Goal: Information Seeking & Learning: Check status

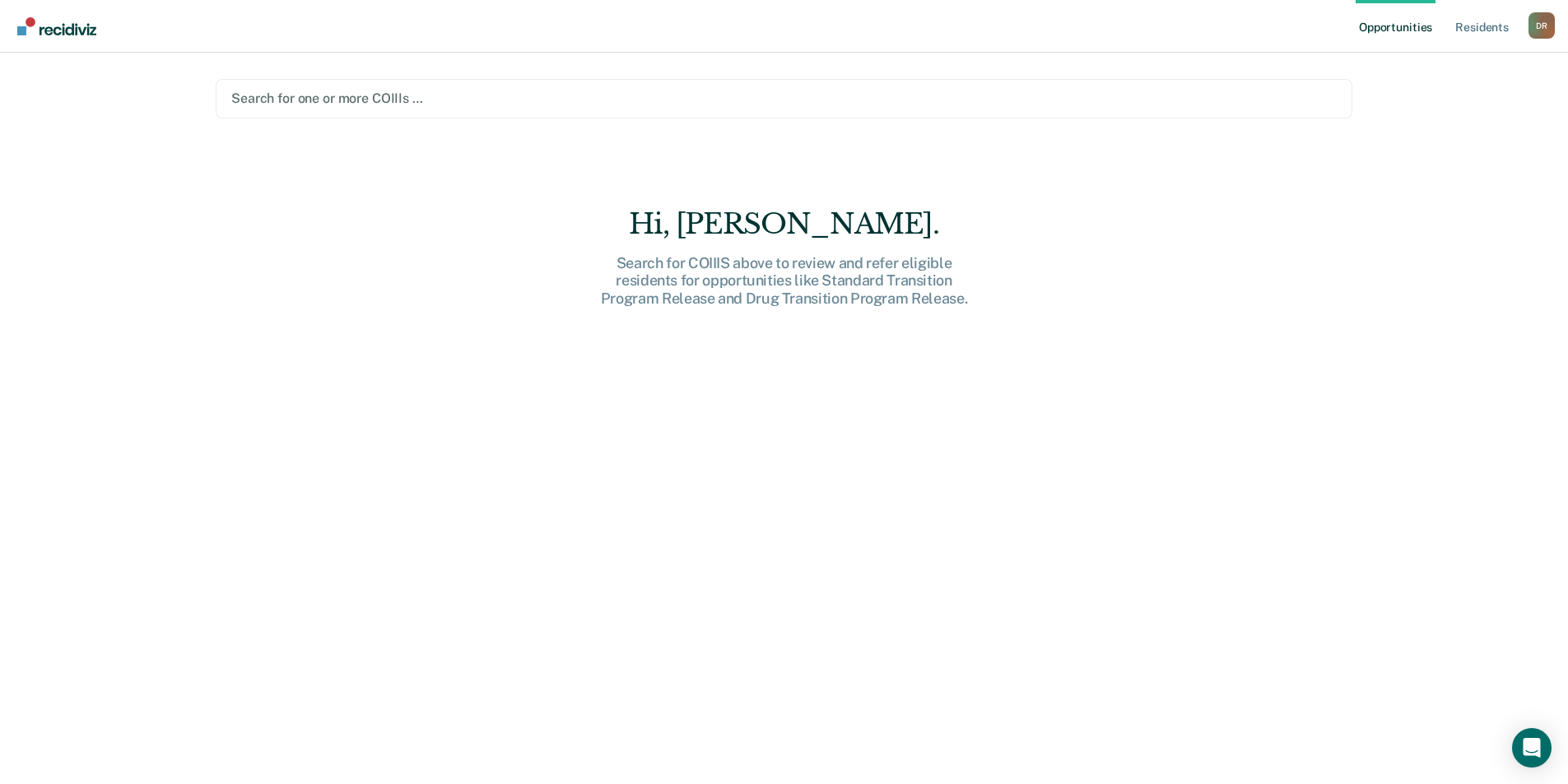
click at [341, 98] on div at bounding box center [784, 98] width 1106 height 19
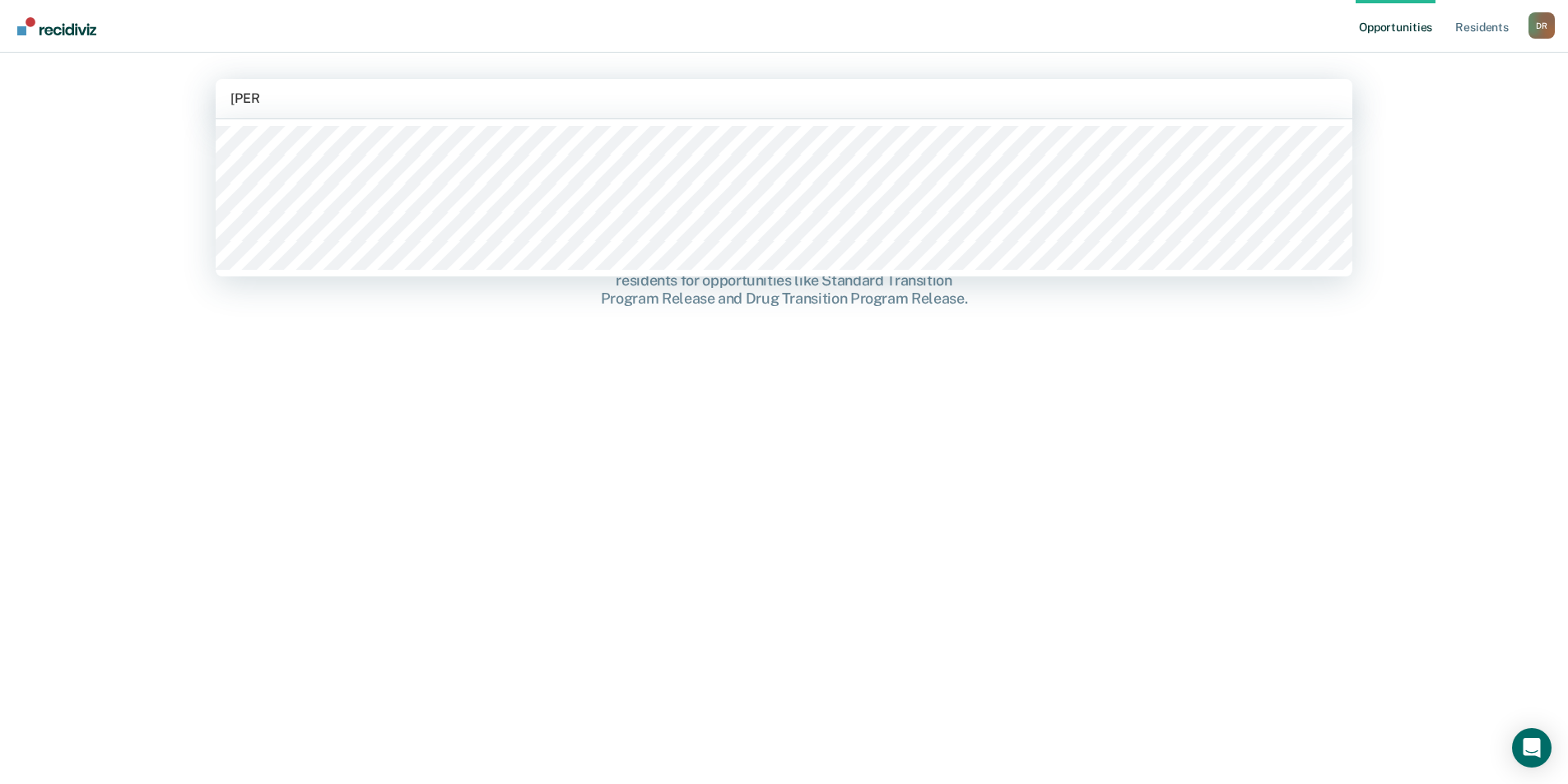
type input "[PERSON_NAME]"
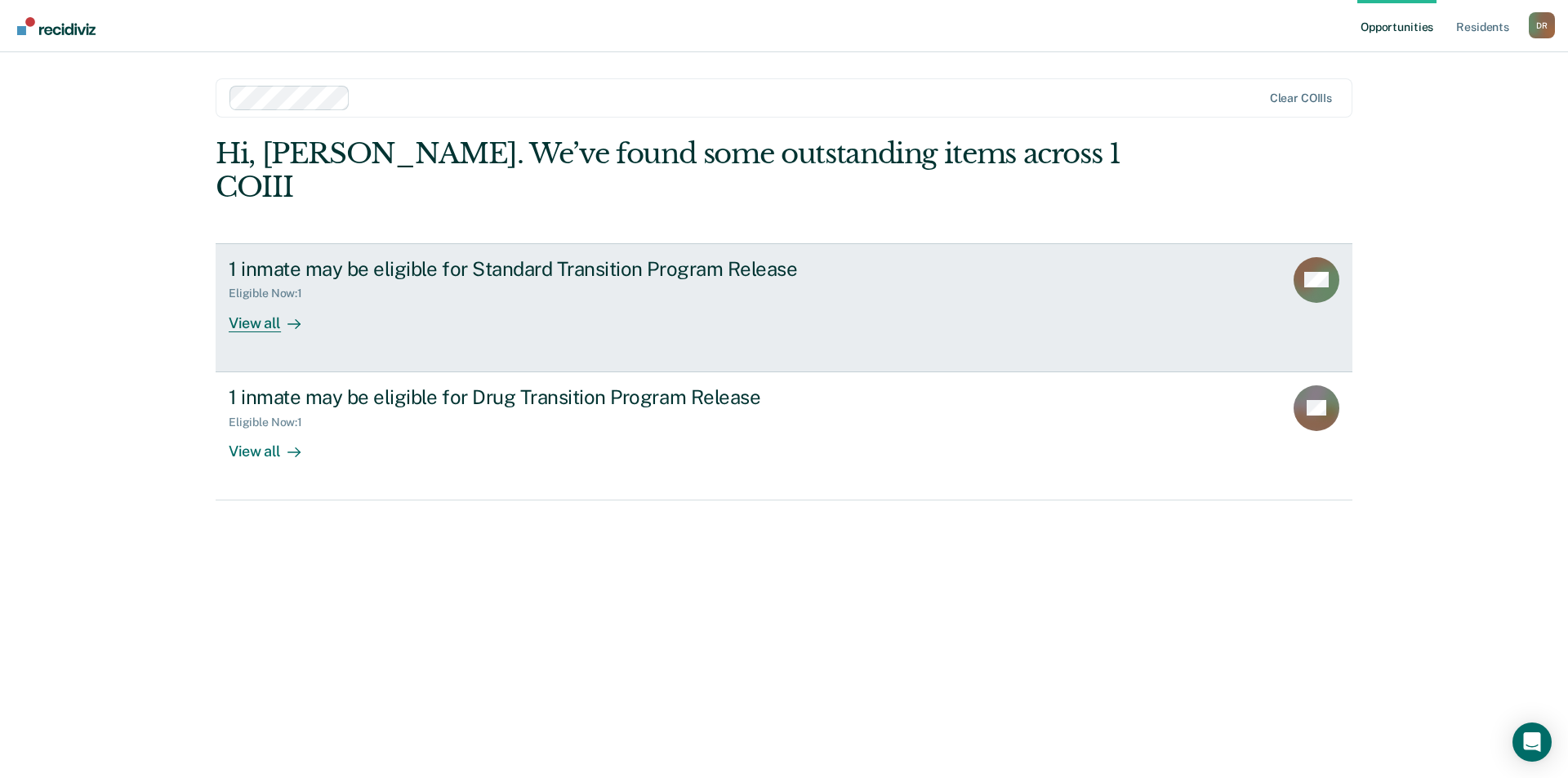
click at [252, 300] on div "View all" at bounding box center [274, 316] width 91 height 32
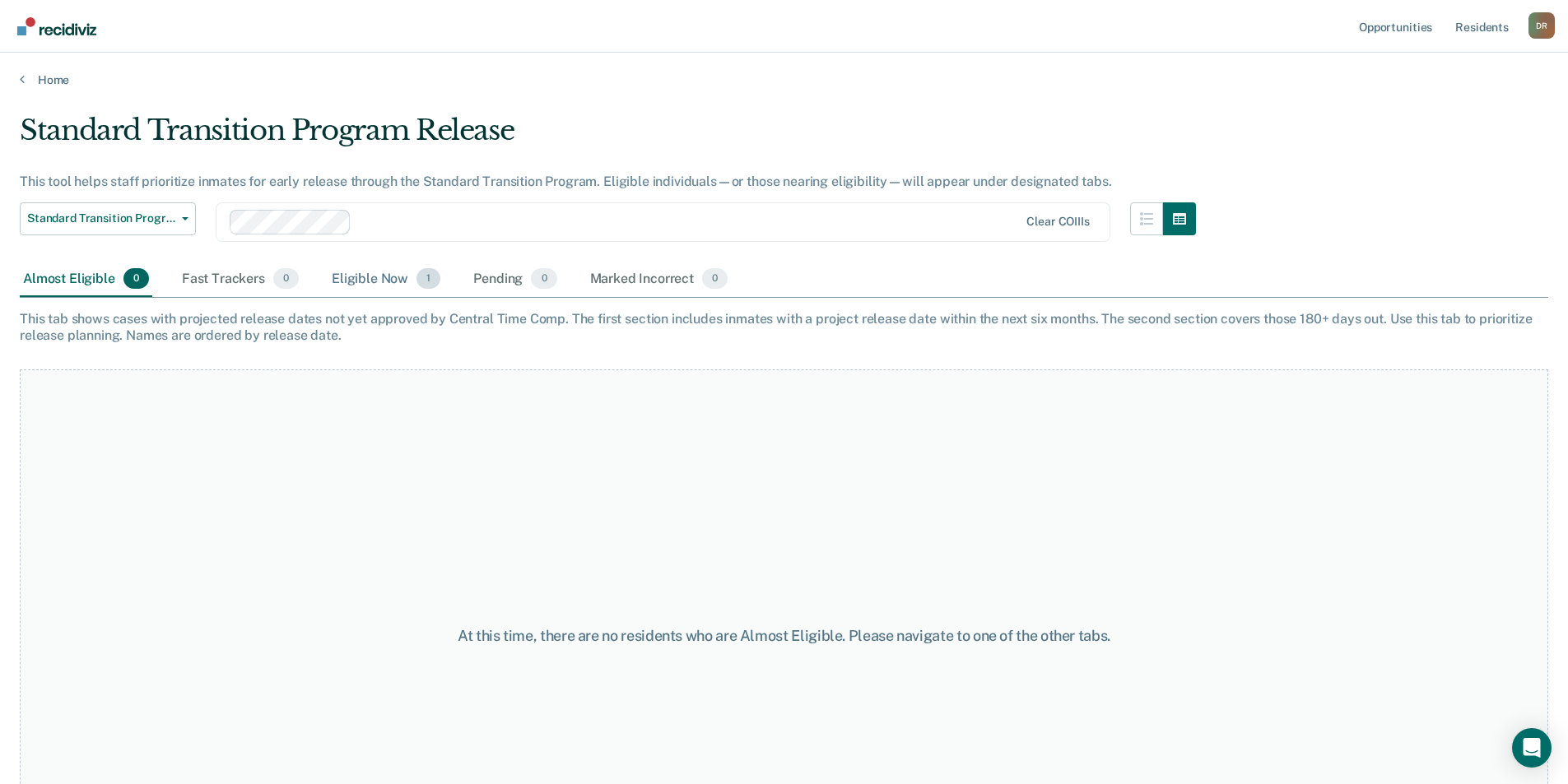
click at [373, 277] on div "Eligible Now 1" at bounding box center [386, 279] width 115 height 36
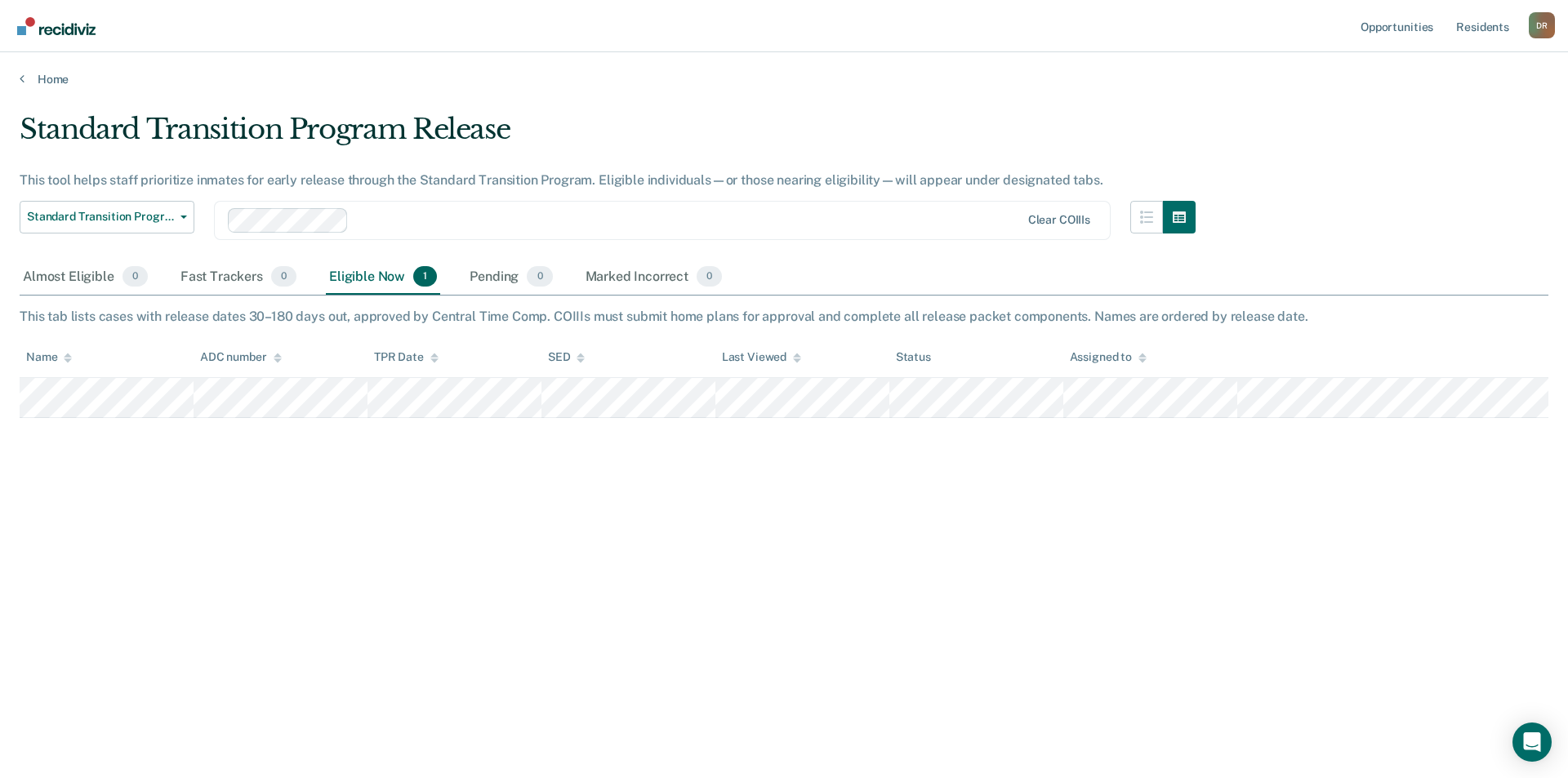
click at [799, 527] on div "Standard Transition Program Release This tool helps staff prioritize inmates fo…" at bounding box center [784, 384] width 1529 height 543
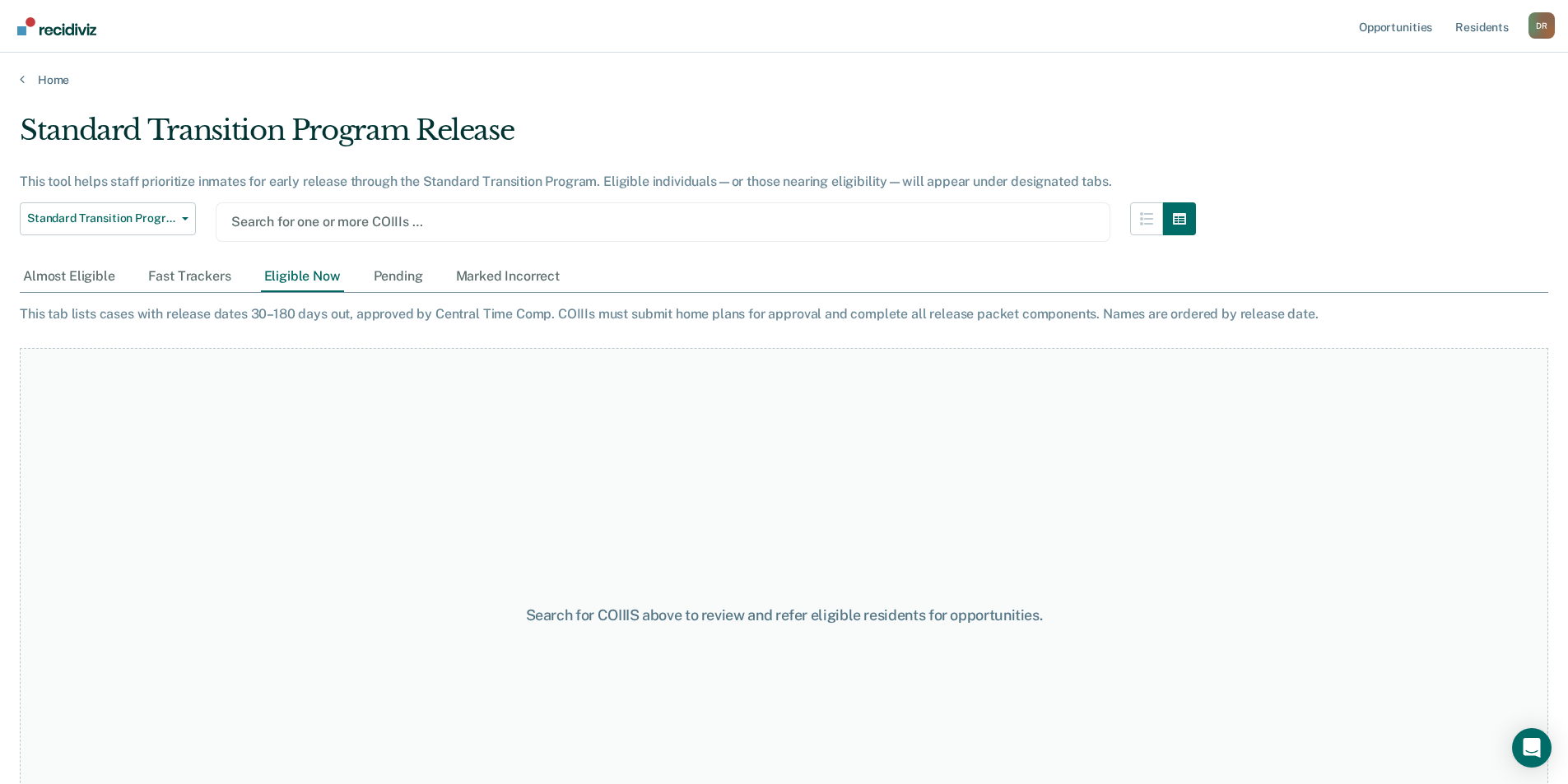
click at [560, 220] on div at bounding box center [663, 222] width 863 height 19
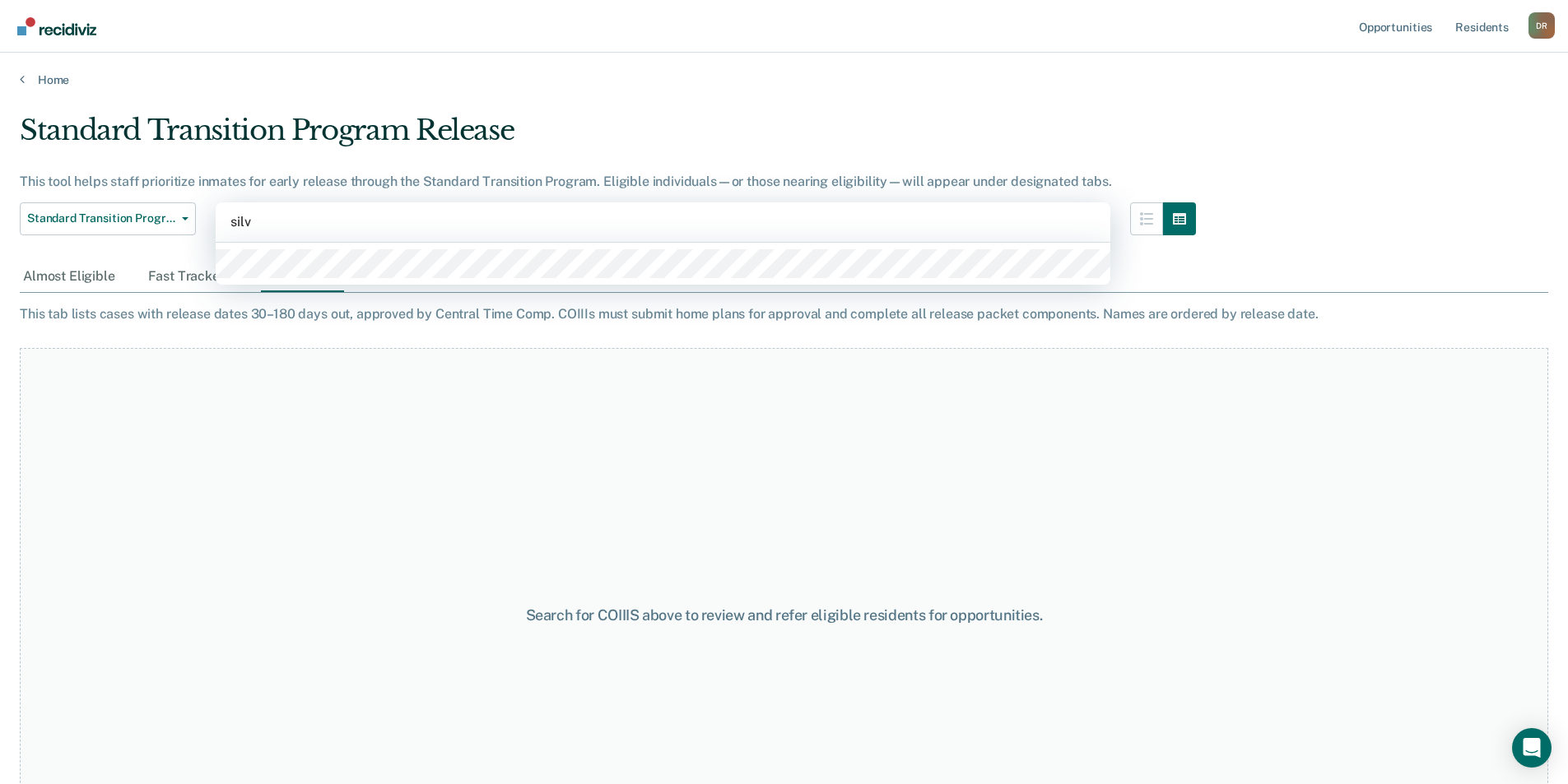
type input "[PERSON_NAME]"
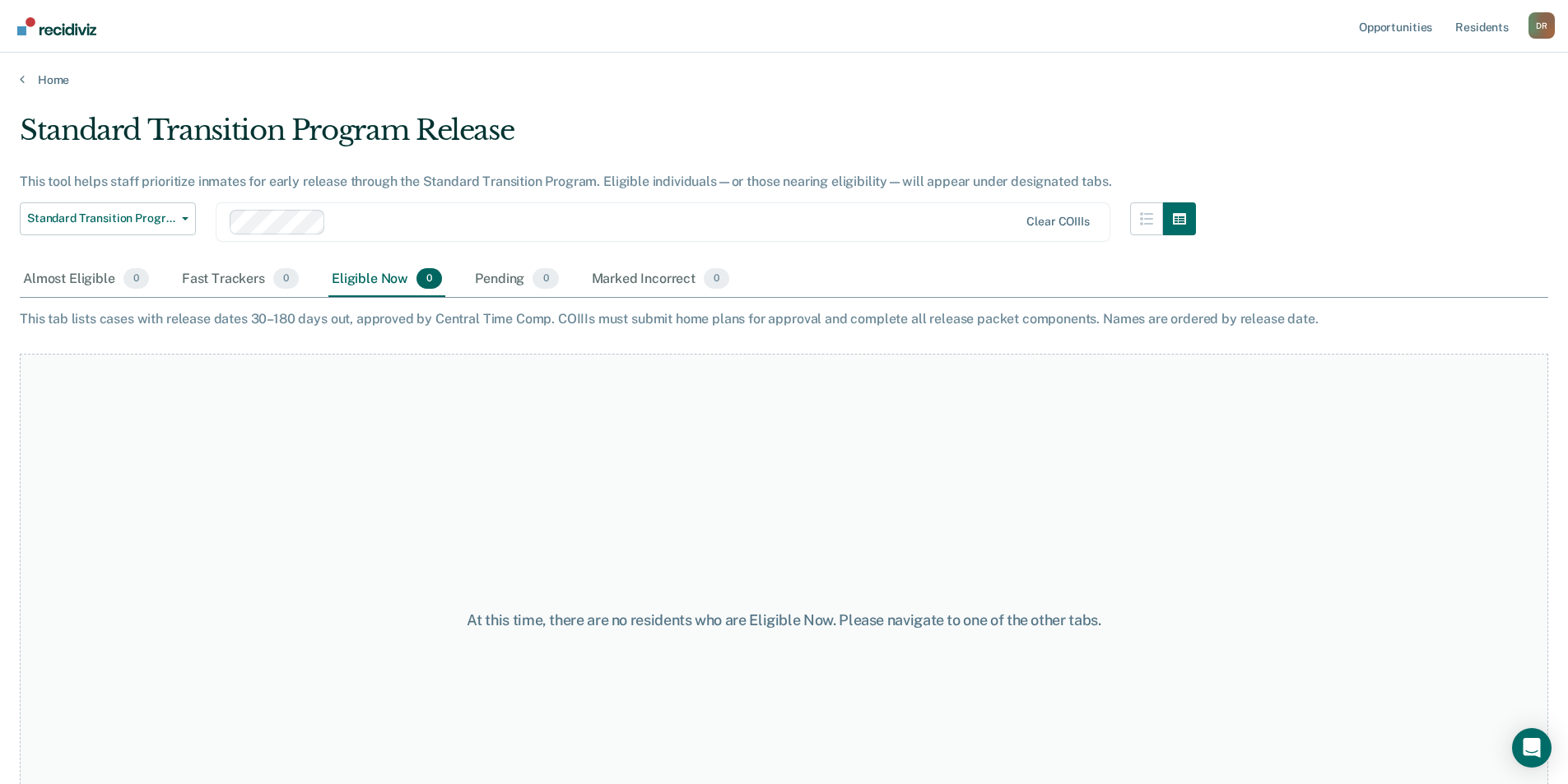
click at [853, 454] on div "At this time, there are no residents who are Eligible Now. Please navigate to o…" at bounding box center [784, 621] width 1528 height 534
click at [365, 217] on div at bounding box center [676, 222] width 686 height 19
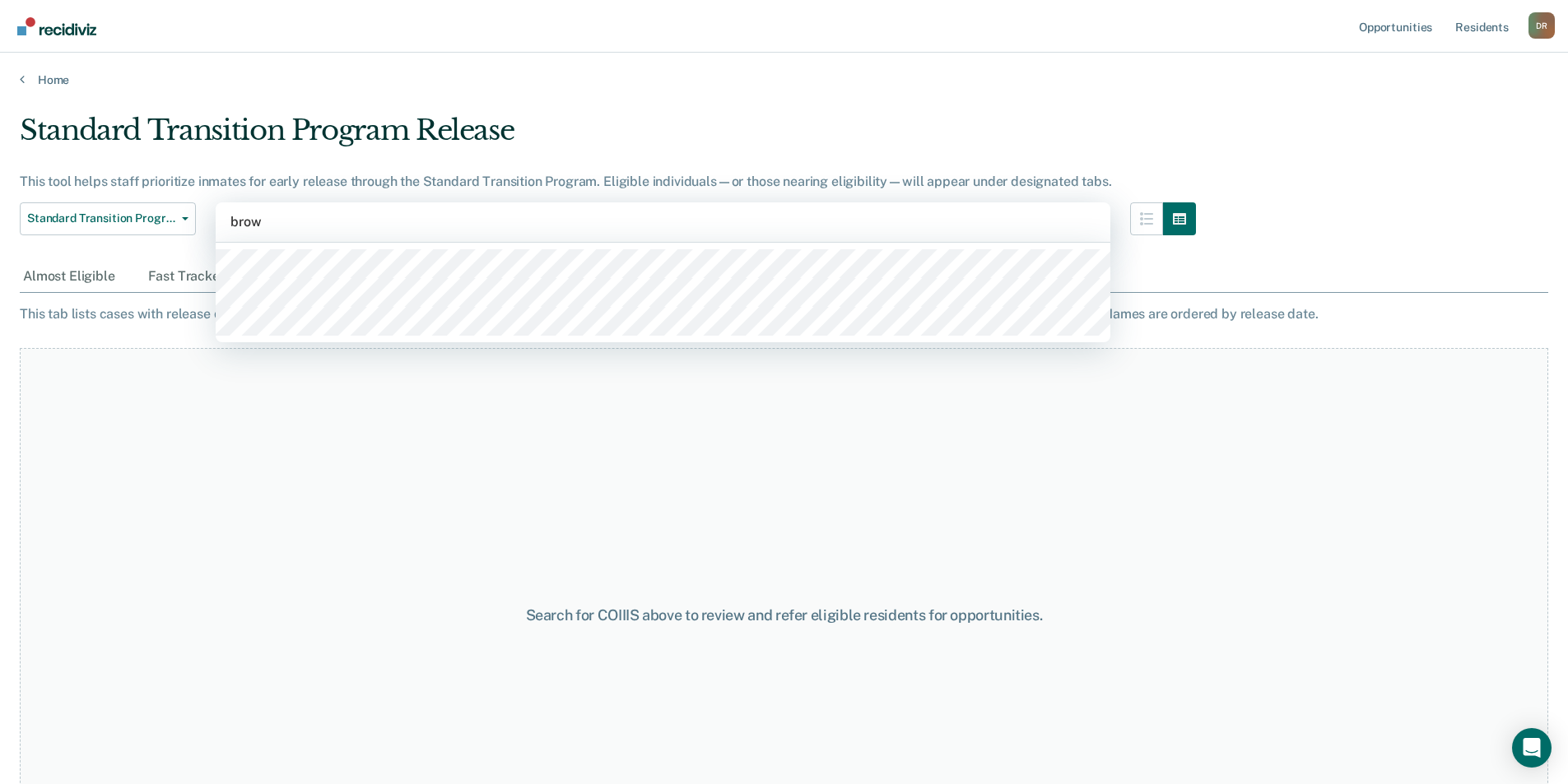
type input "brown"
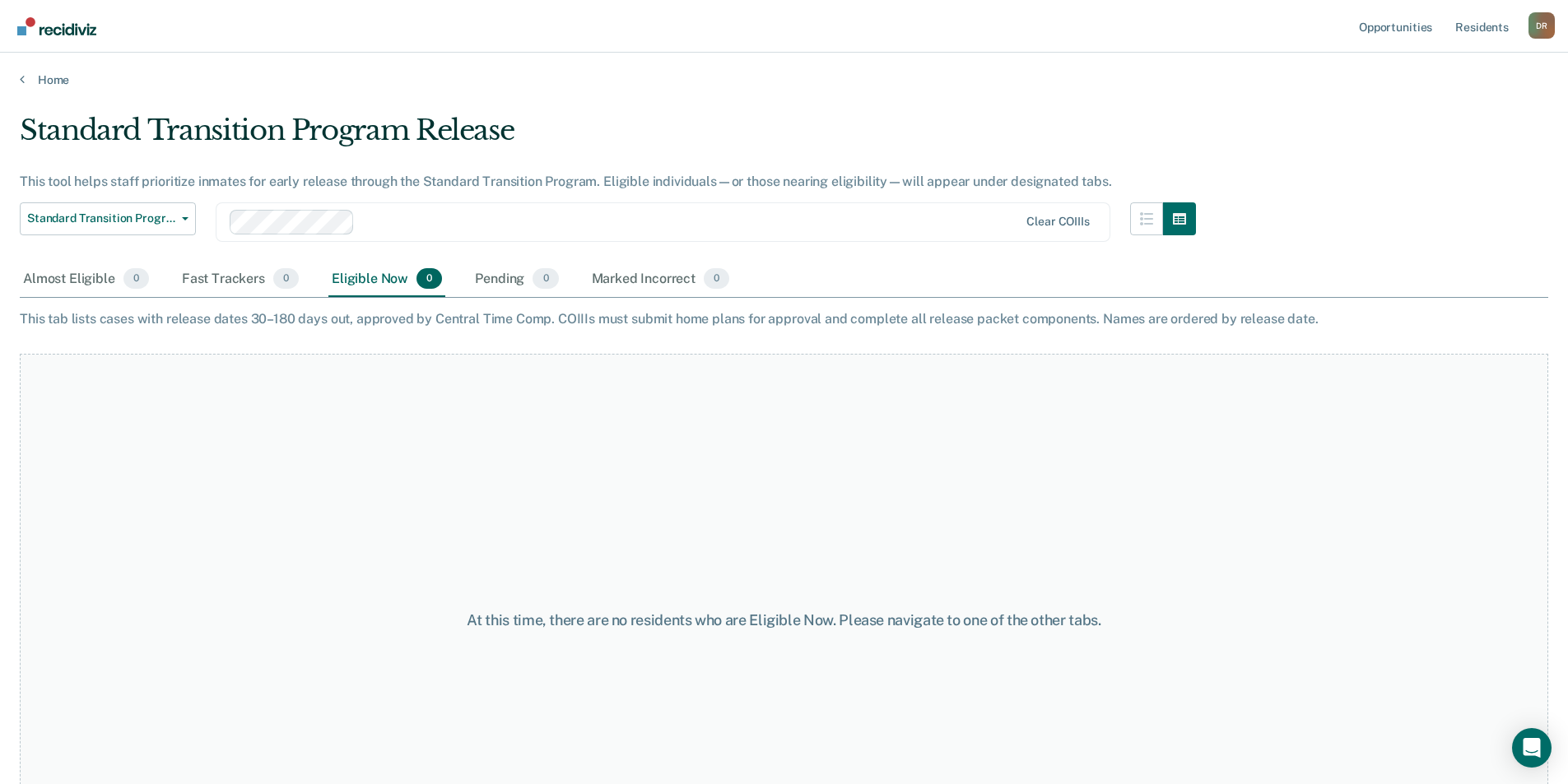
click at [371, 511] on div "At this time, there are no residents who are Eligible Now. Please navigate to o…" at bounding box center [784, 621] width 1528 height 534
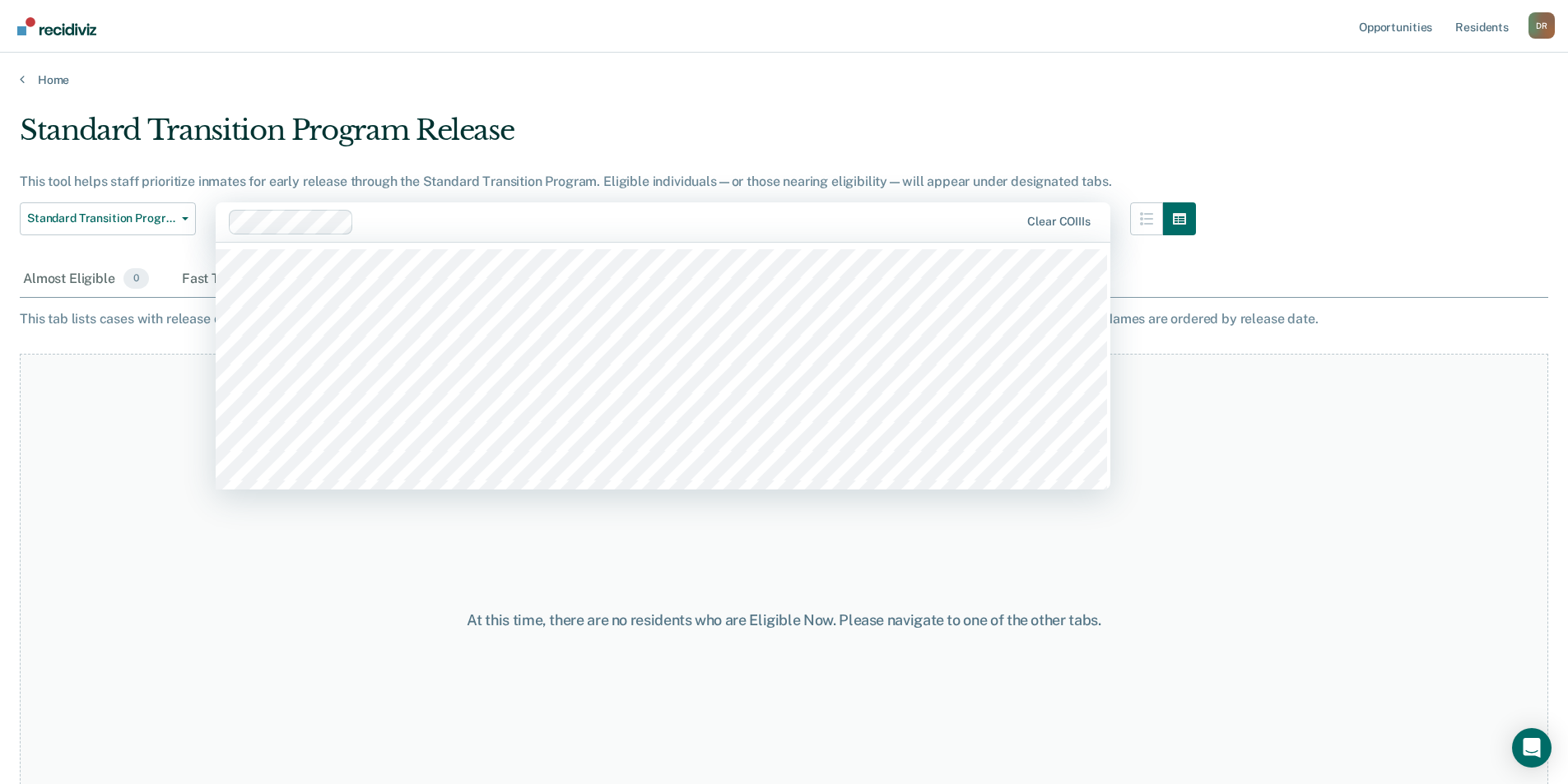
click at [493, 226] on div at bounding box center [689, 222] width 659 height 19
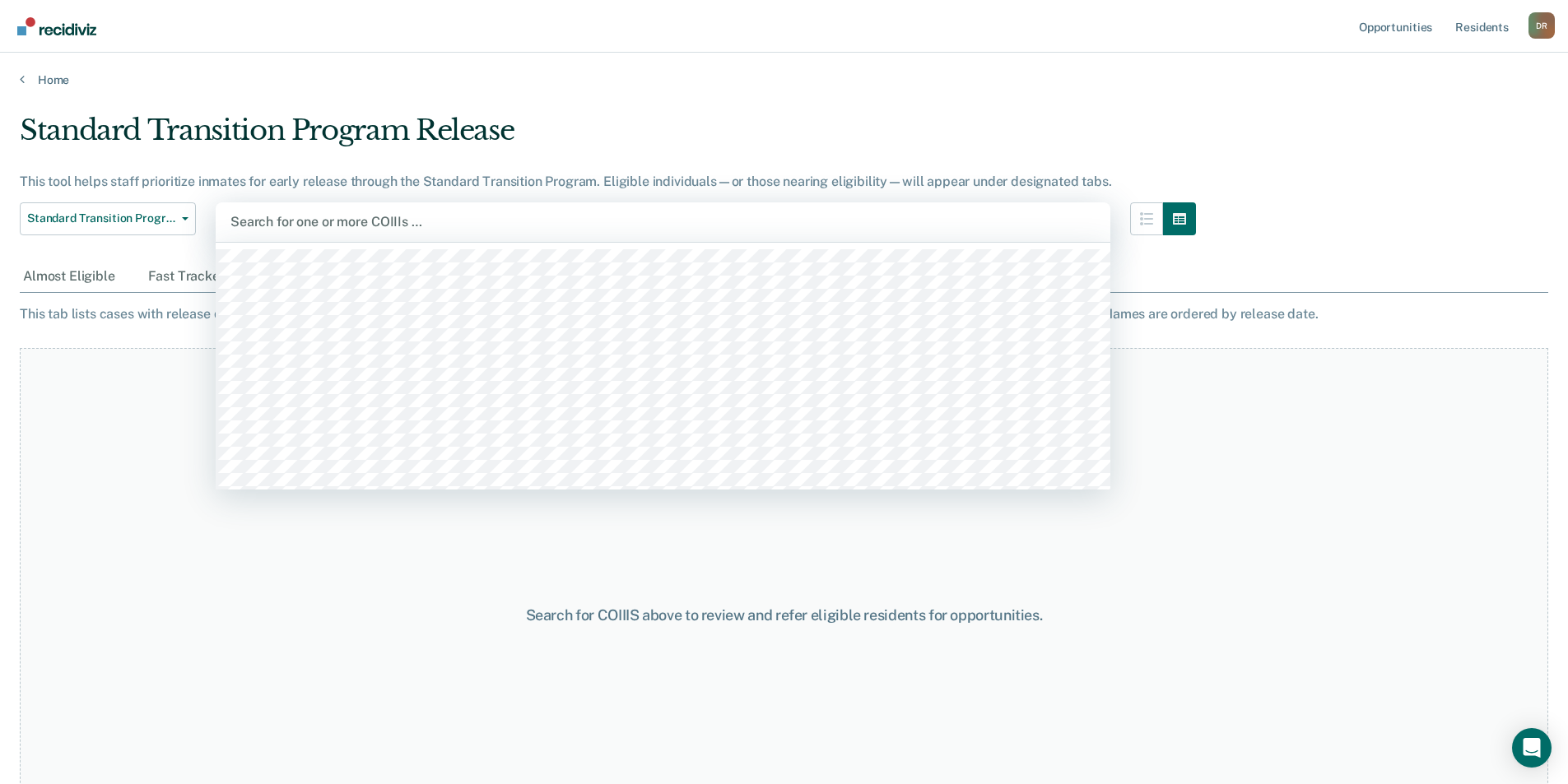
click at [319, 227] on div at bounding box center [663, 222] width 865 height 19
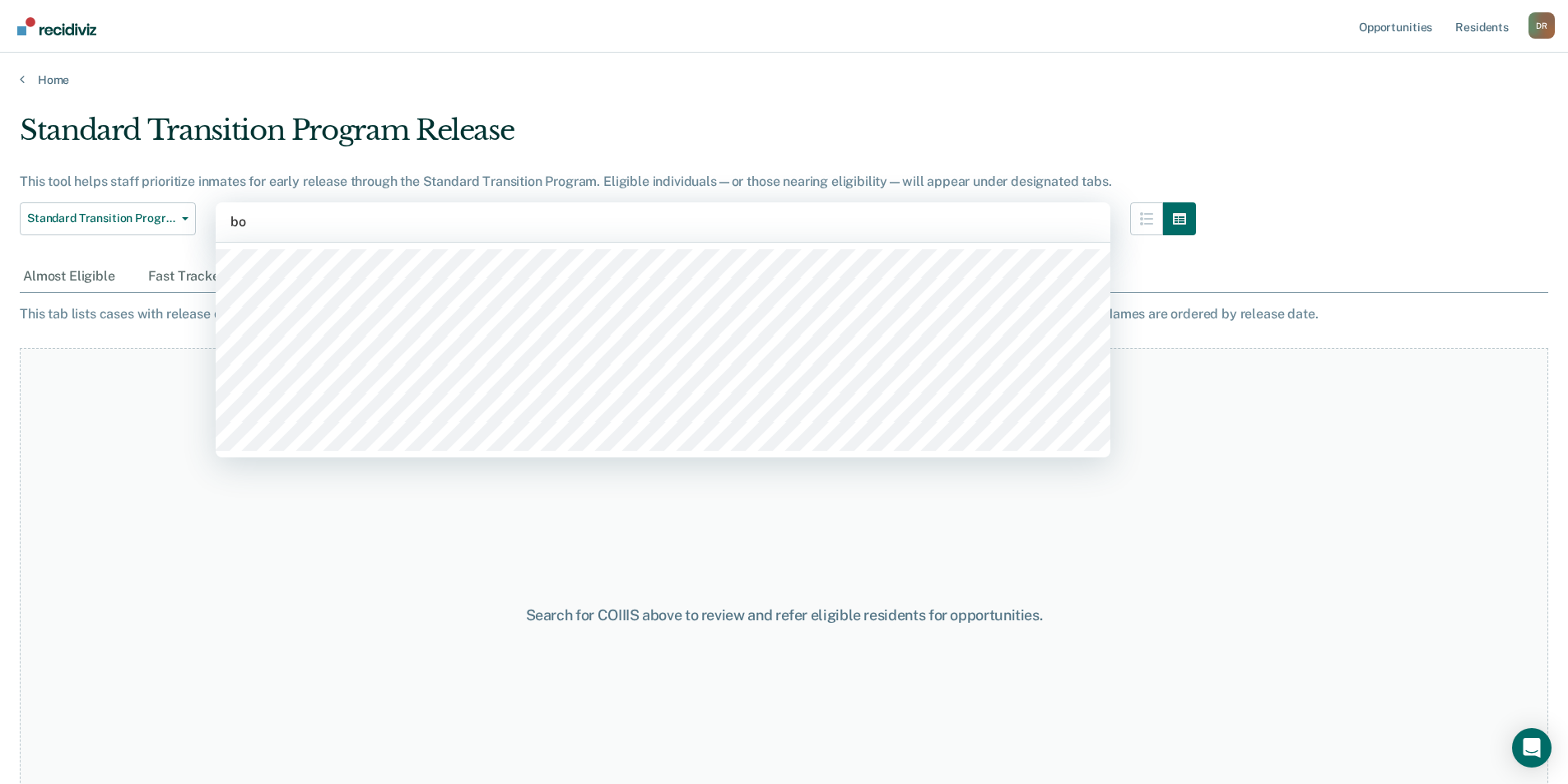
type input "bou"
